Goal: Transaction & Acquisition: Purchase product/service

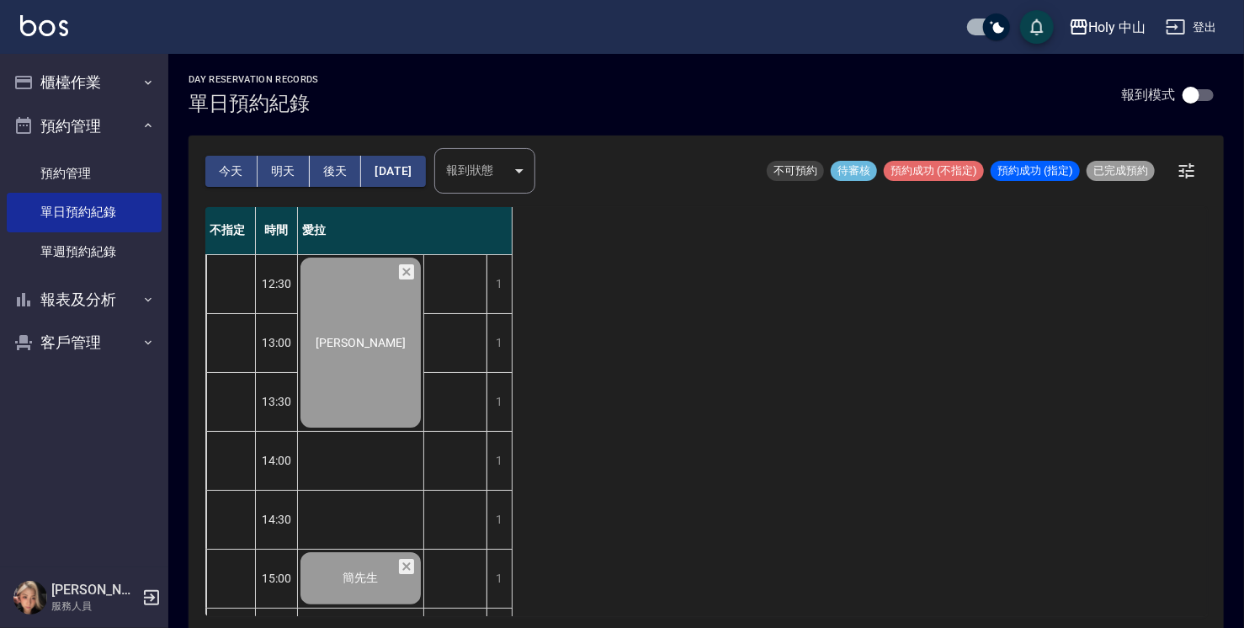
scroll to position [252, 0]
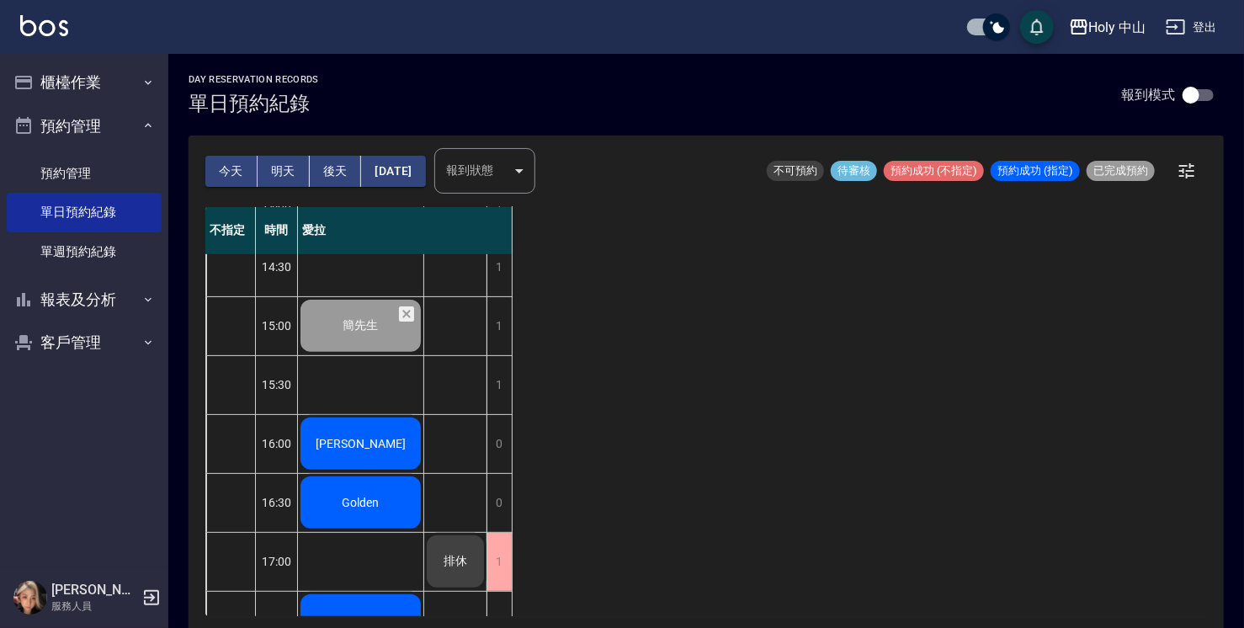
click at [409, 448] on div "[PERSON_NAME]" at bounding box center [360, 443] width 125 height 57
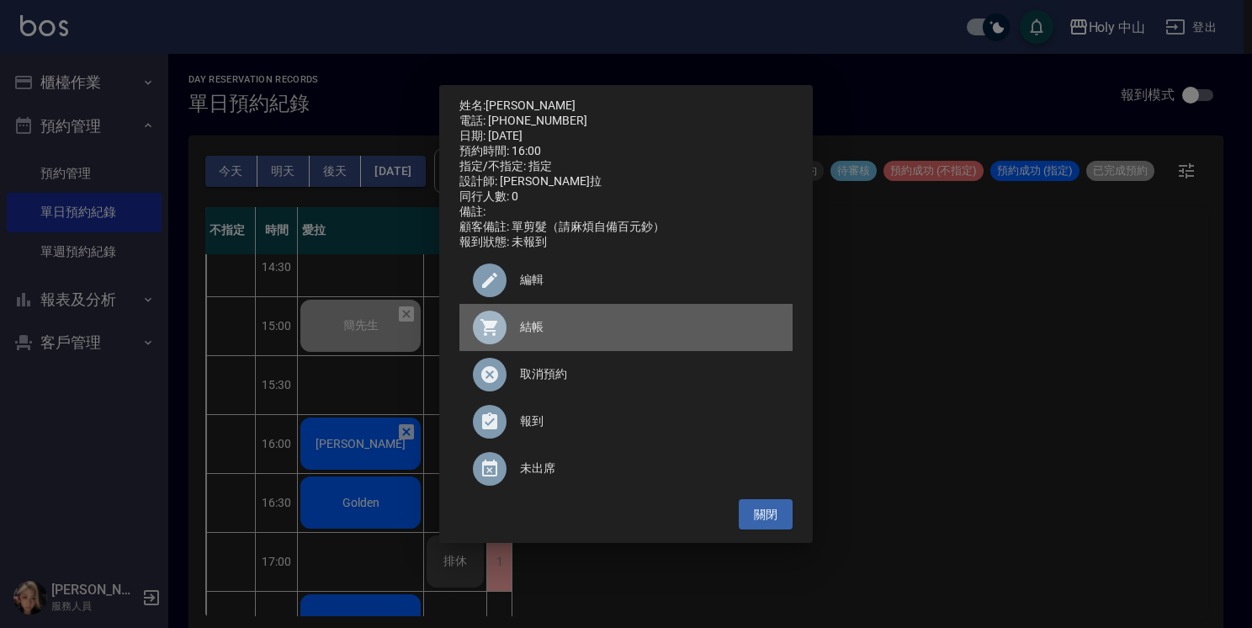
click at [532, 336] on span "結帳" at bounding box center [649, 327] width 259 height 18
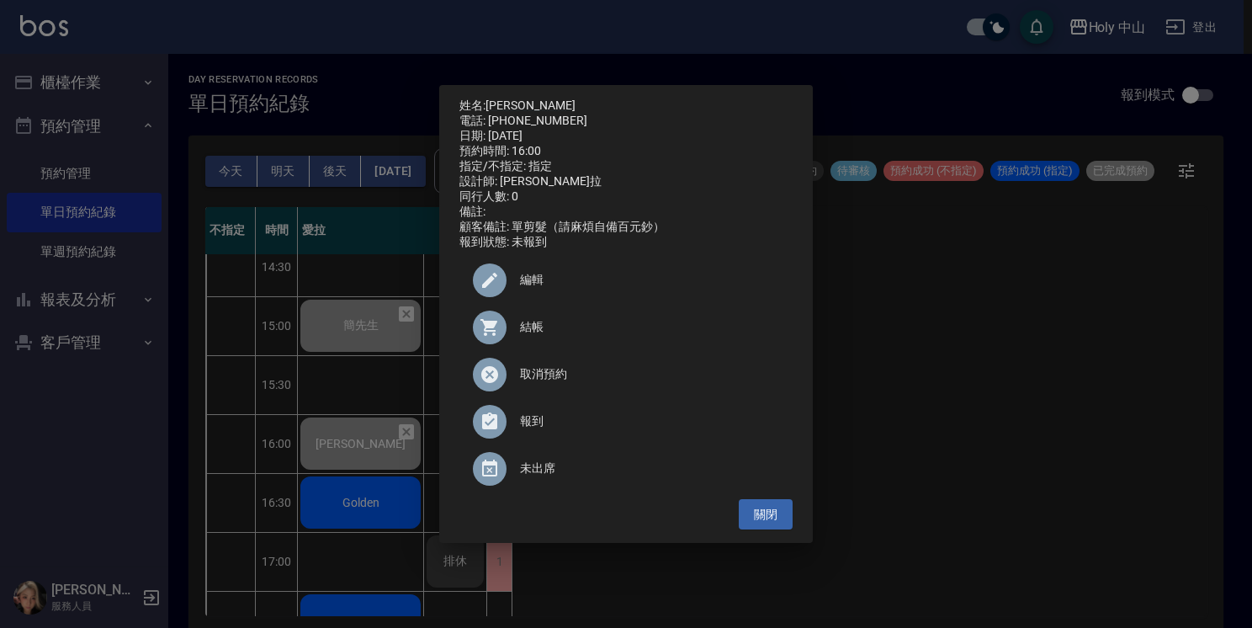
click at [940, 341] on div "姓名: 孟先生 電話: 0919254949 日期: 2025/10/06 預約時間: 16:00 指定/不指定: 指定 設計師: 愛拉 同行人數: 0 備註…" at bounding box center [626, 314] width 1252 height 628
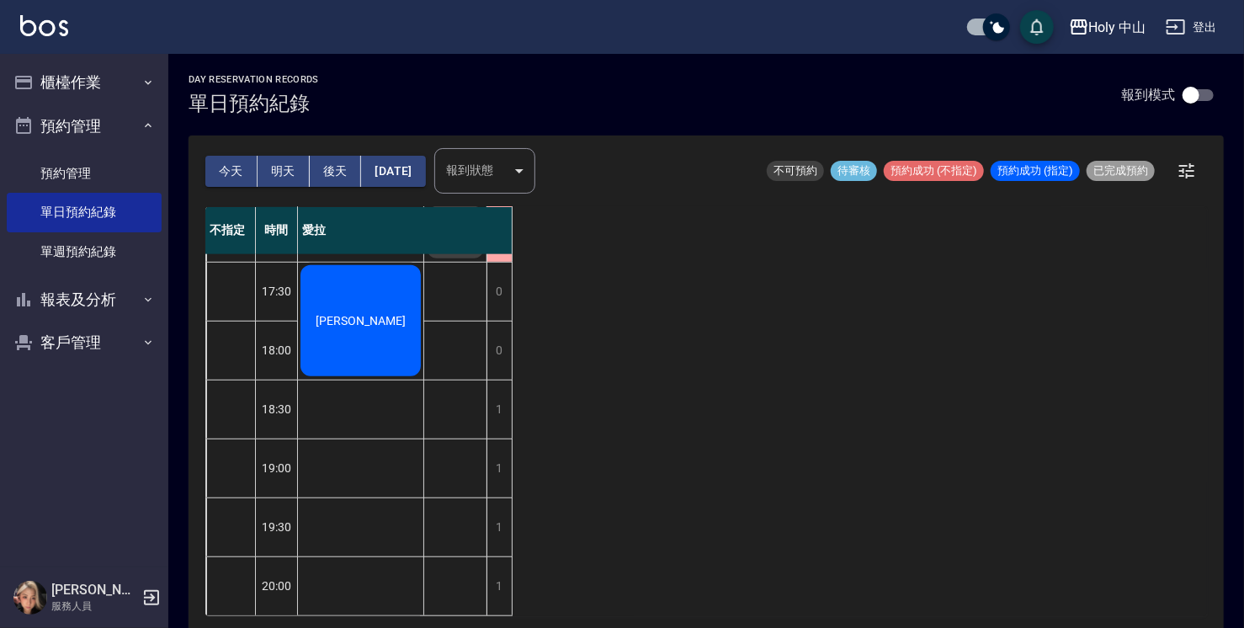
scroll to position [257, 0]
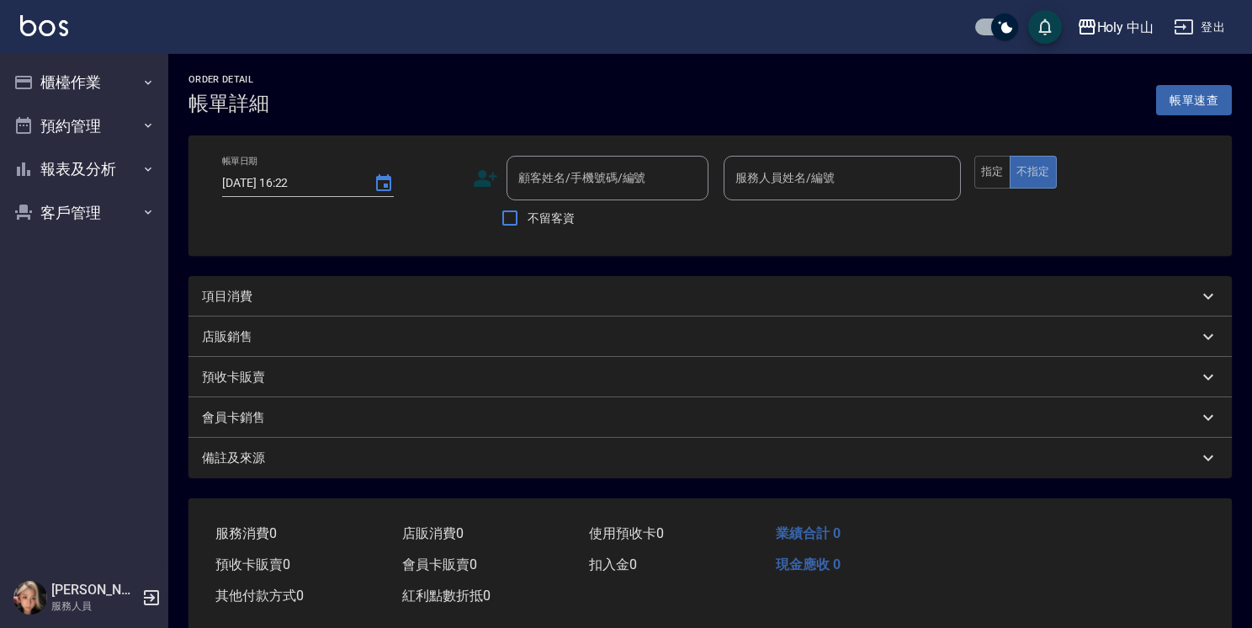
type input "[DATE] 16:00"
type input "愛拉(無代號)"
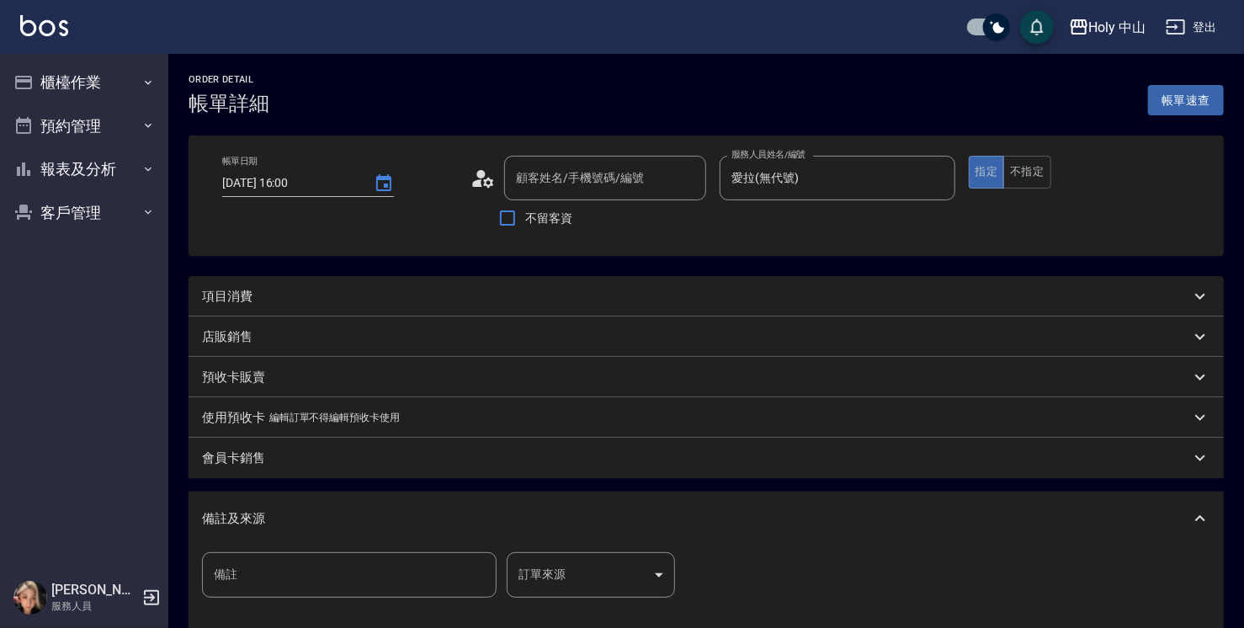
click at [320, 299] on div "項目消費" at bounding box center [696, 297] width 988 height 18
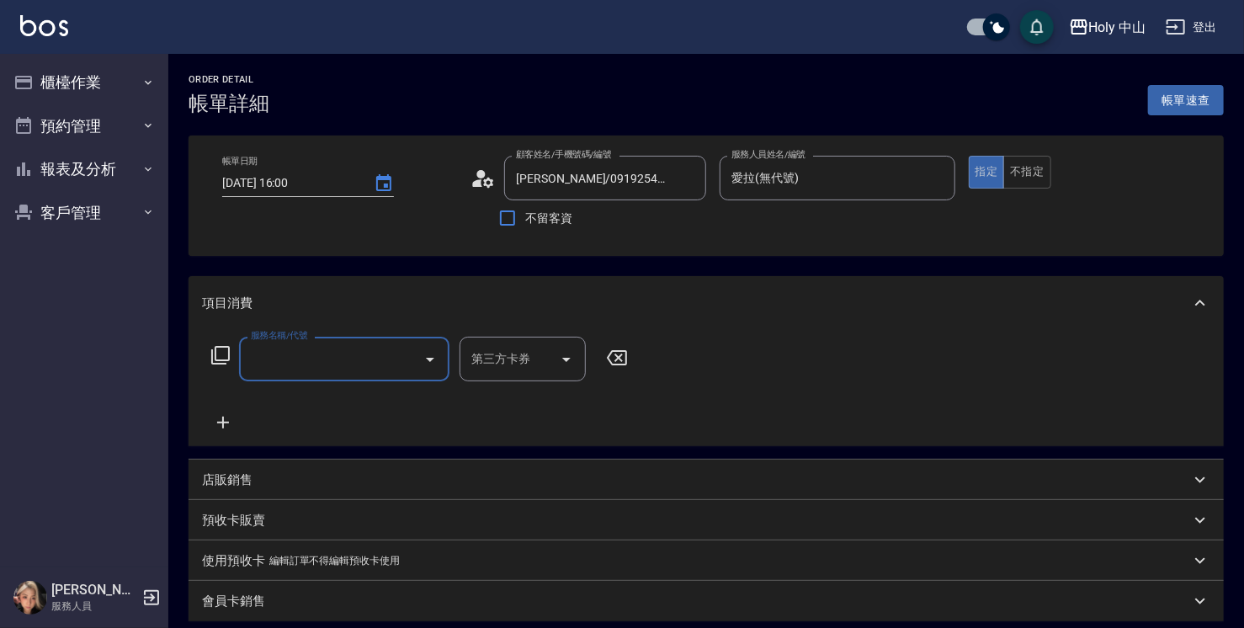
type input "[PERSON_NAME]/0919254949/null"
click at [331, 362] on input "服務名稱/代號" at bounding box center [332, 358] width 170 height 29
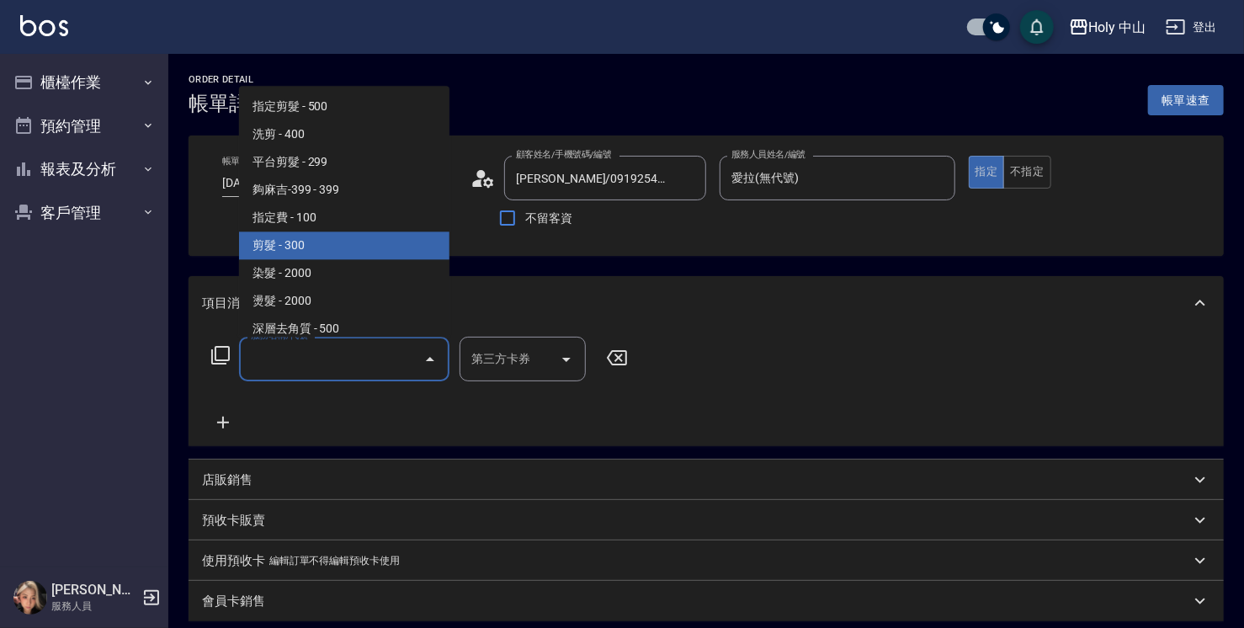
click at [320, 246] on span "剪髮 - 300" at bounding box center [344, 245] width 210 height 28
type input "剪髮(C02)"
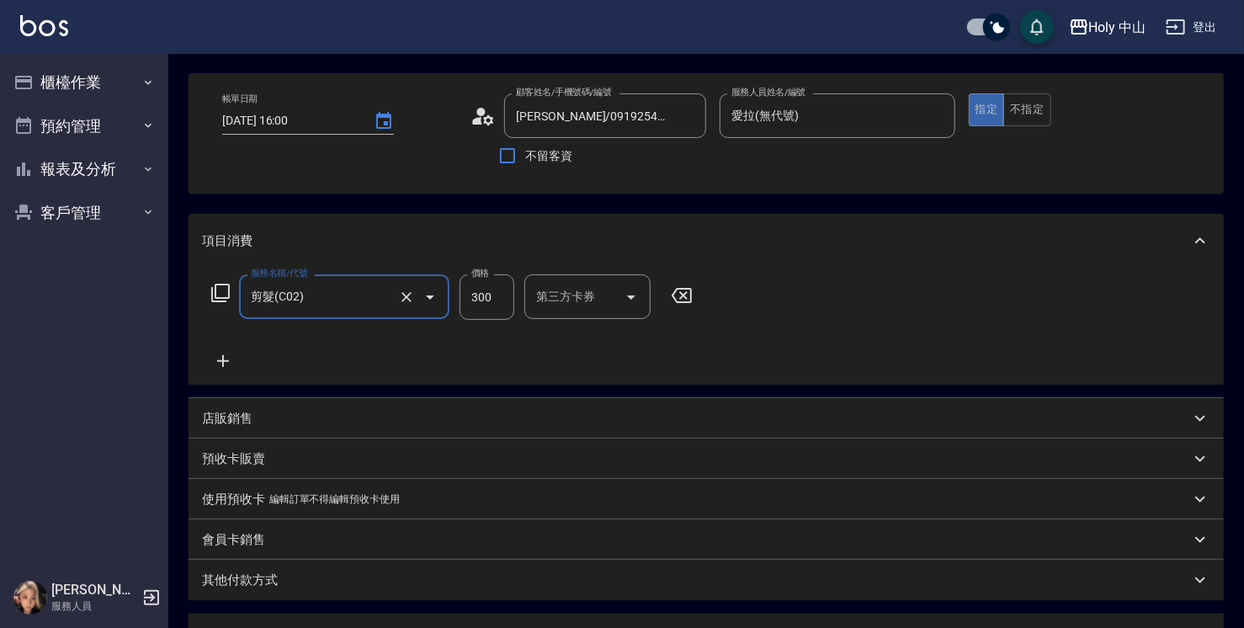
scroll to position [168, 0]
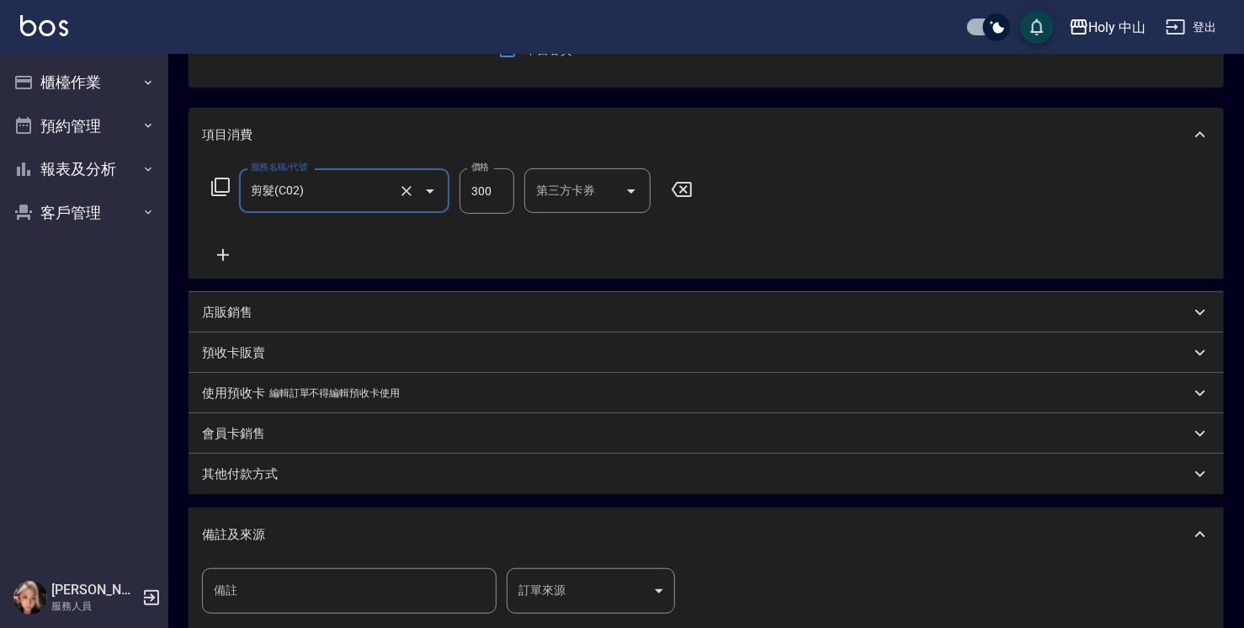
click at [555, 583] on body "Holy 中山 登出 櫃檯作業 打帳單 帳單列表 營業儀表板 現場電腦打卡 預約管理 預約管理 單日預約紀錄 單週預約紀錄 報表及分析 報表目錄 店家日報表 …" at bounding box center [622, 327] width 1244 height 990
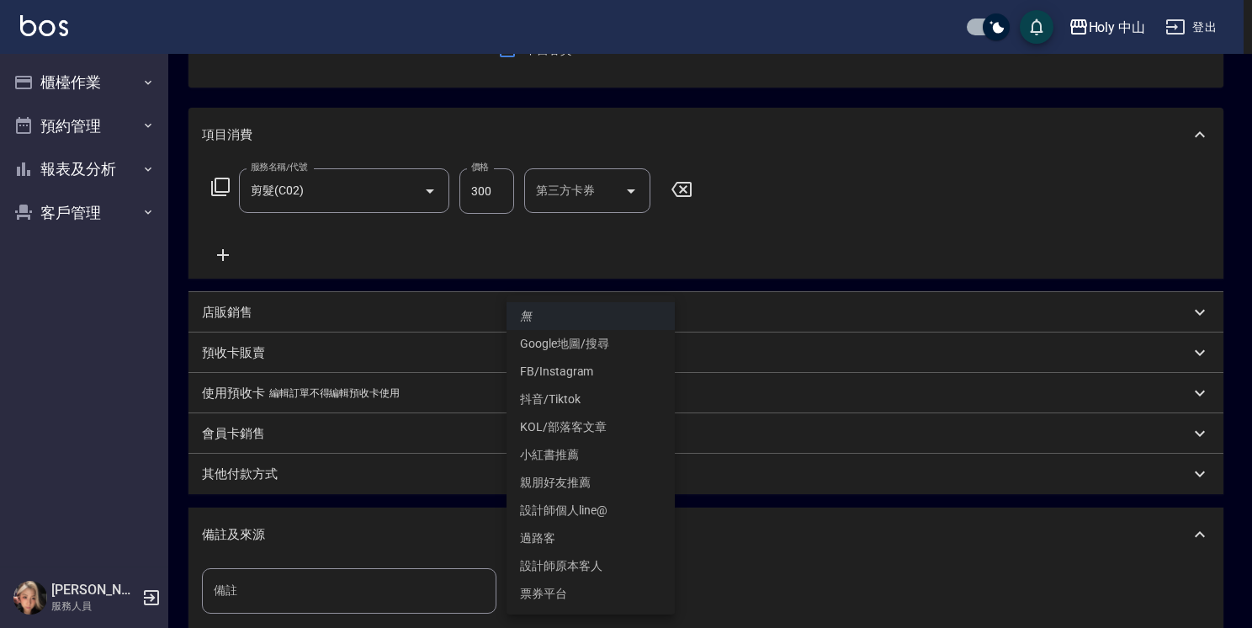
click at [586, 560] on li "設計師原本客人" at bounding box center [591, 566] width 168 height 28
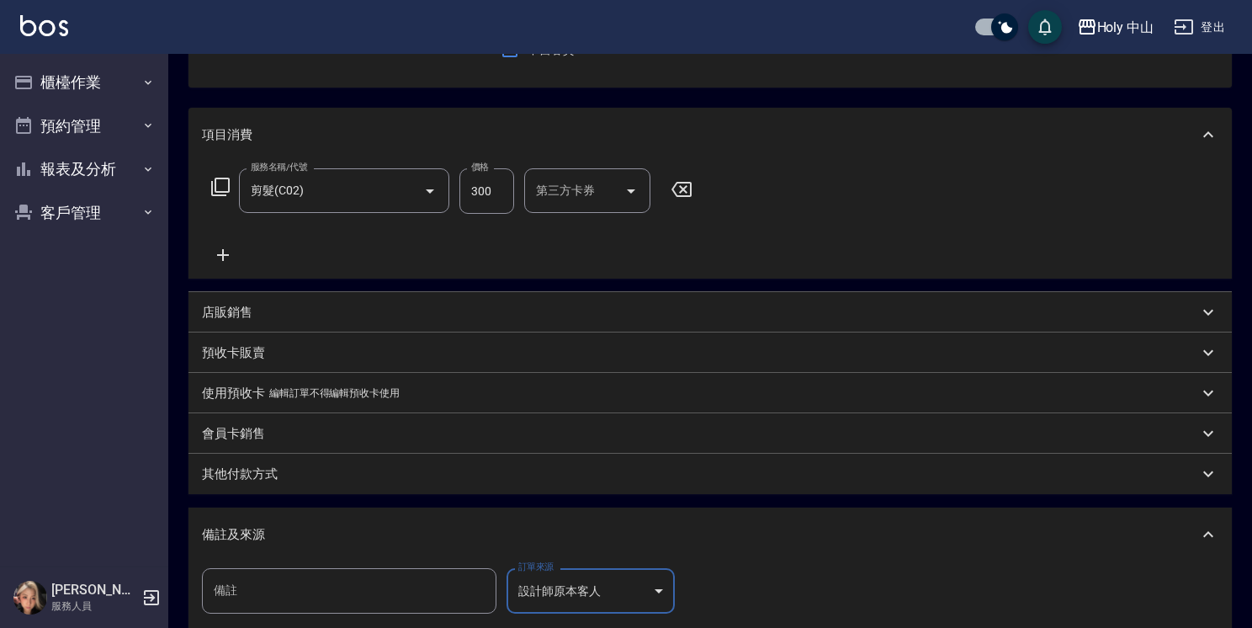
type input "設計師原本客人"
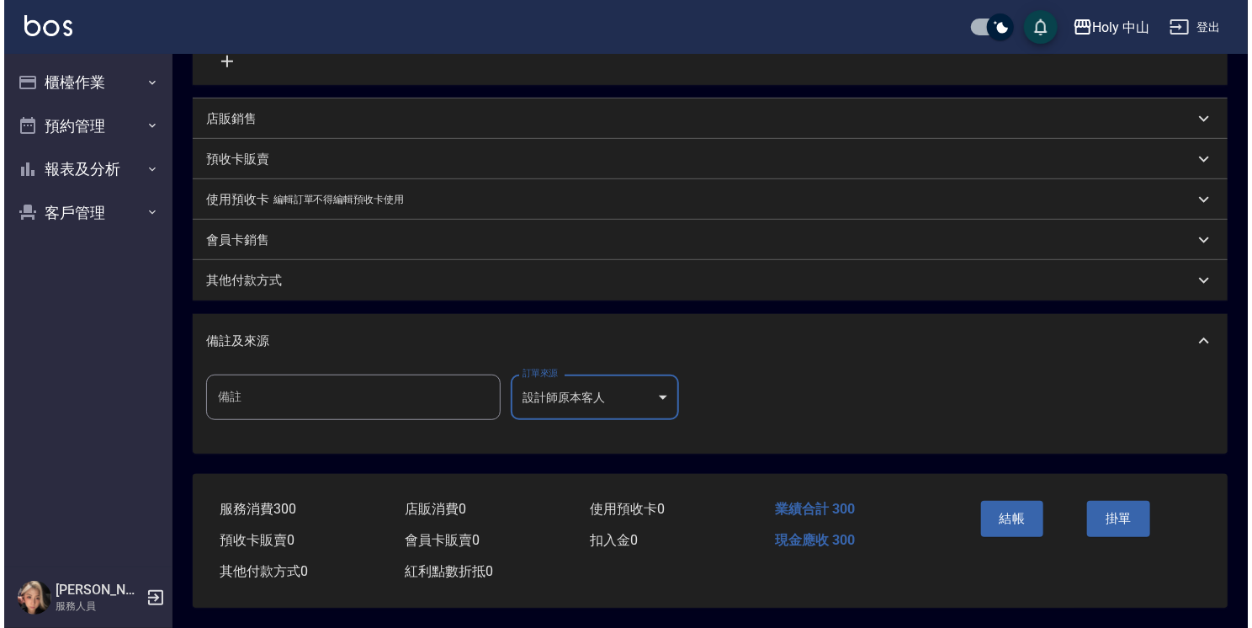
scroll to position [367, 0]
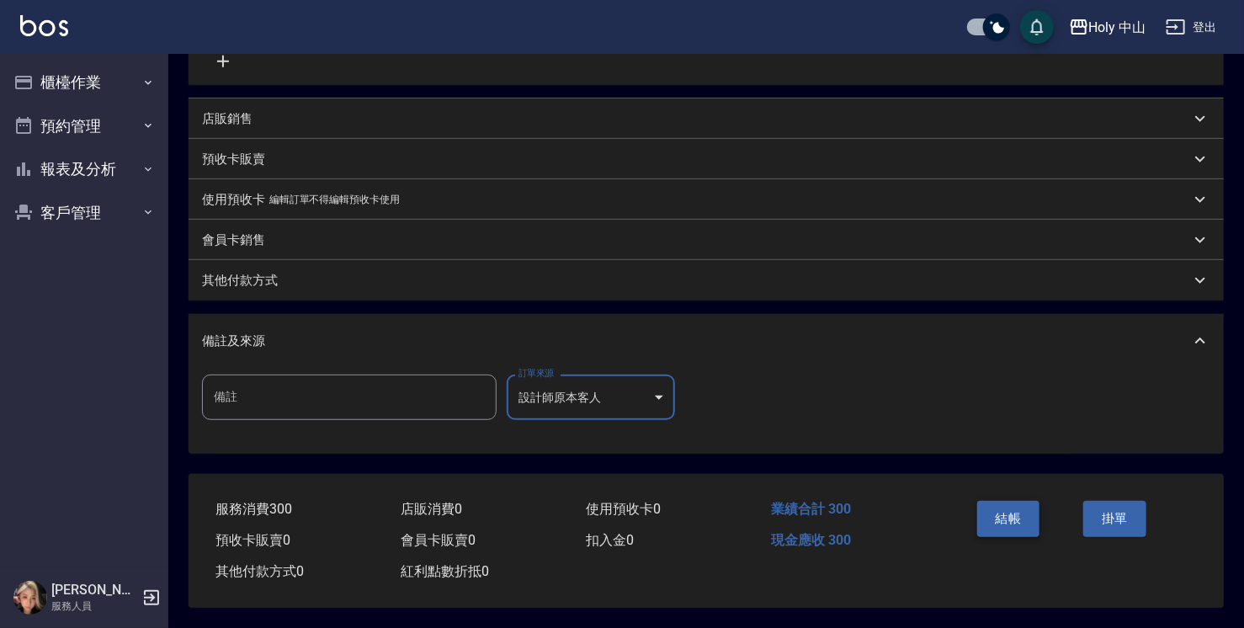
click at [1028, 520] on button "結帳" at bounding box center [1008, 518] width 63 height 35
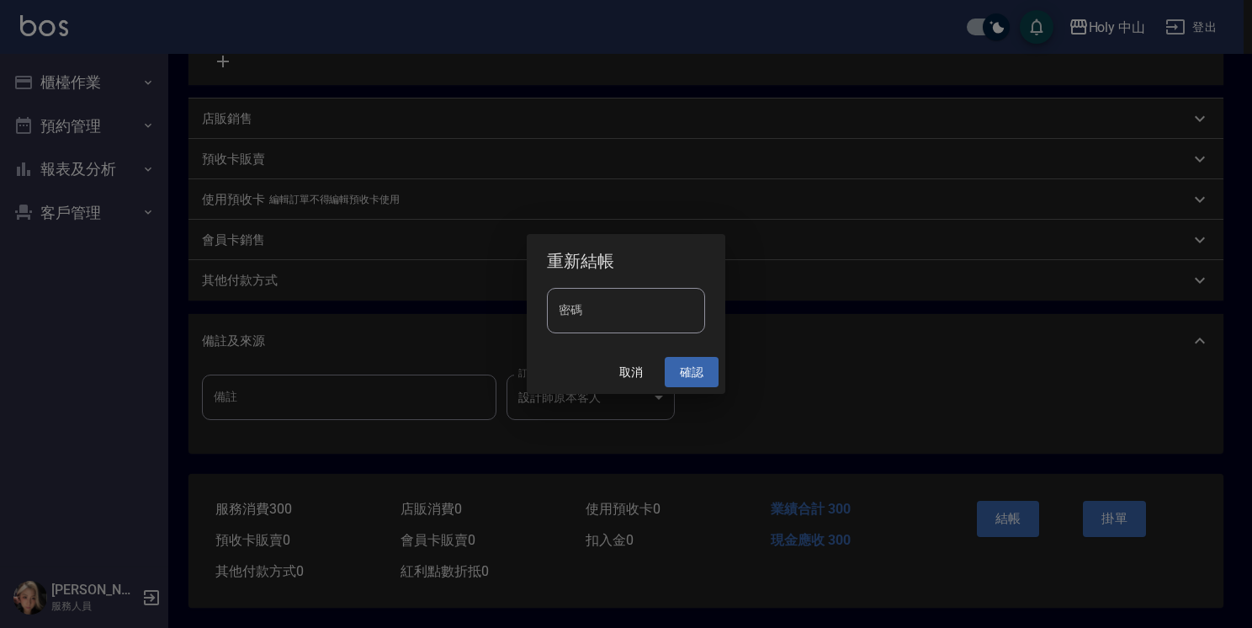
click at [700, 374] on button "確認" at bounding box center [692, 372] width 54 height 31
